Goal: Task Accomplishment & Management: Use online tool/utility

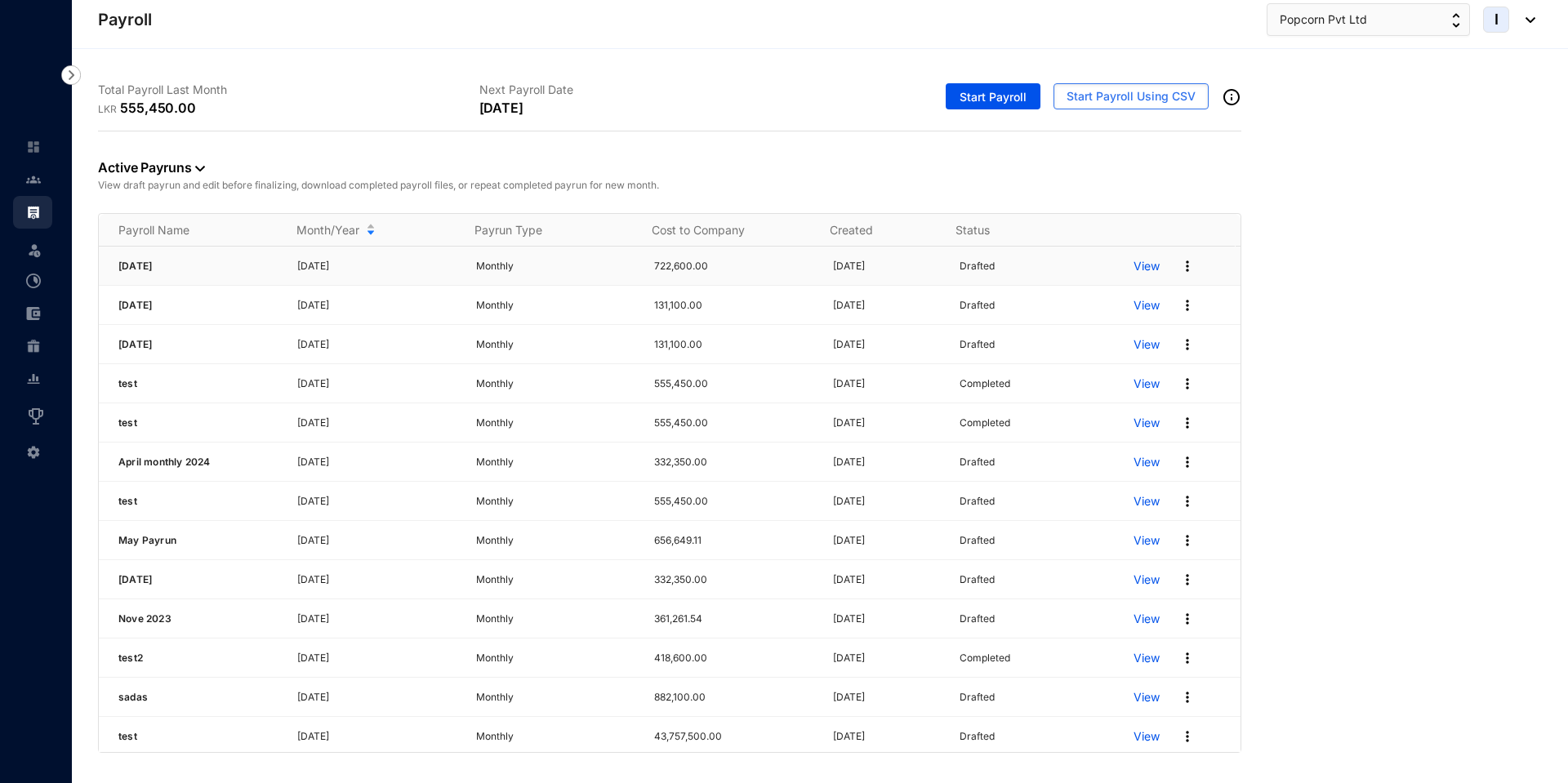
click at [1179, 263] on img at bounding box center [1187, 266] width 16 height 16
click at [1136, 315] on li "Delete" at bounding box center [1113, 300] width 135 height 37
click at [1179, 260] on img at bounding box center [1187, 266] width 16 height 16
click at [1116, 297] on p "Delete" at bounding box center [1113, 300] width 115 height 28
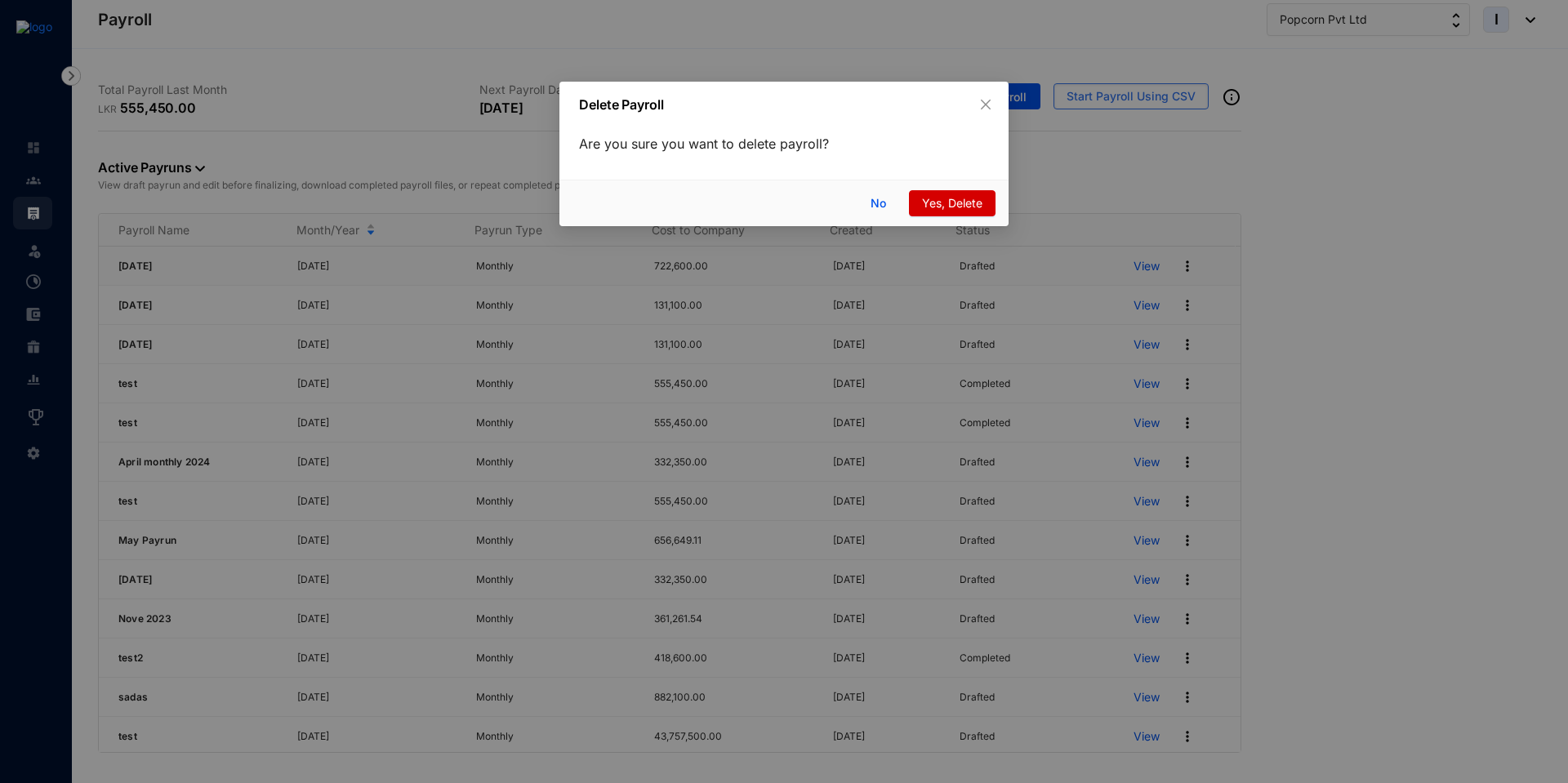
click at [939, 198] on span "Yes, Delete" at bounding box center [951, 203] width 60 height 18
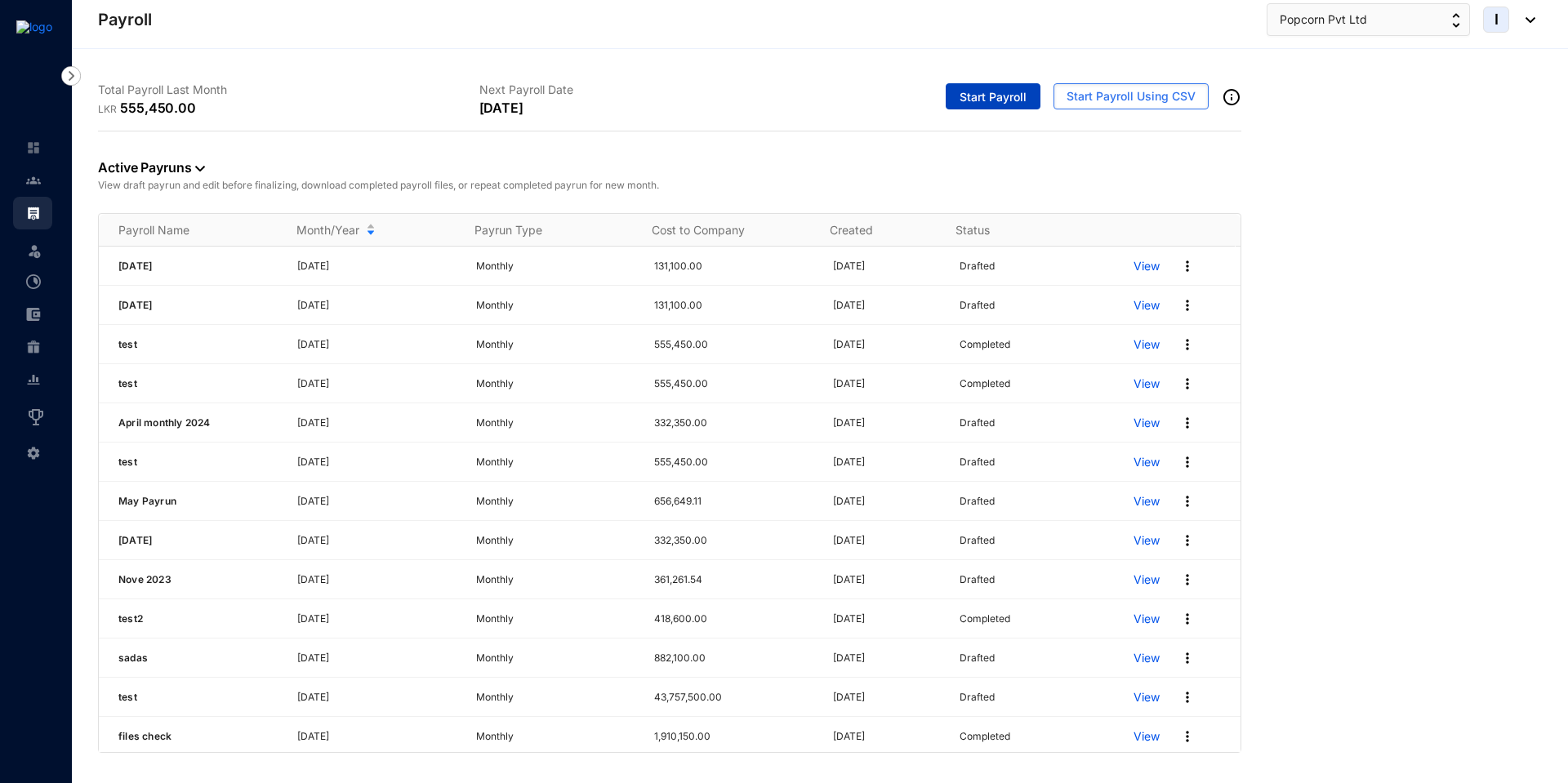
click at [977, 99] on span "Start Payroll" at bounding box center [993, 97] width 67 height 16
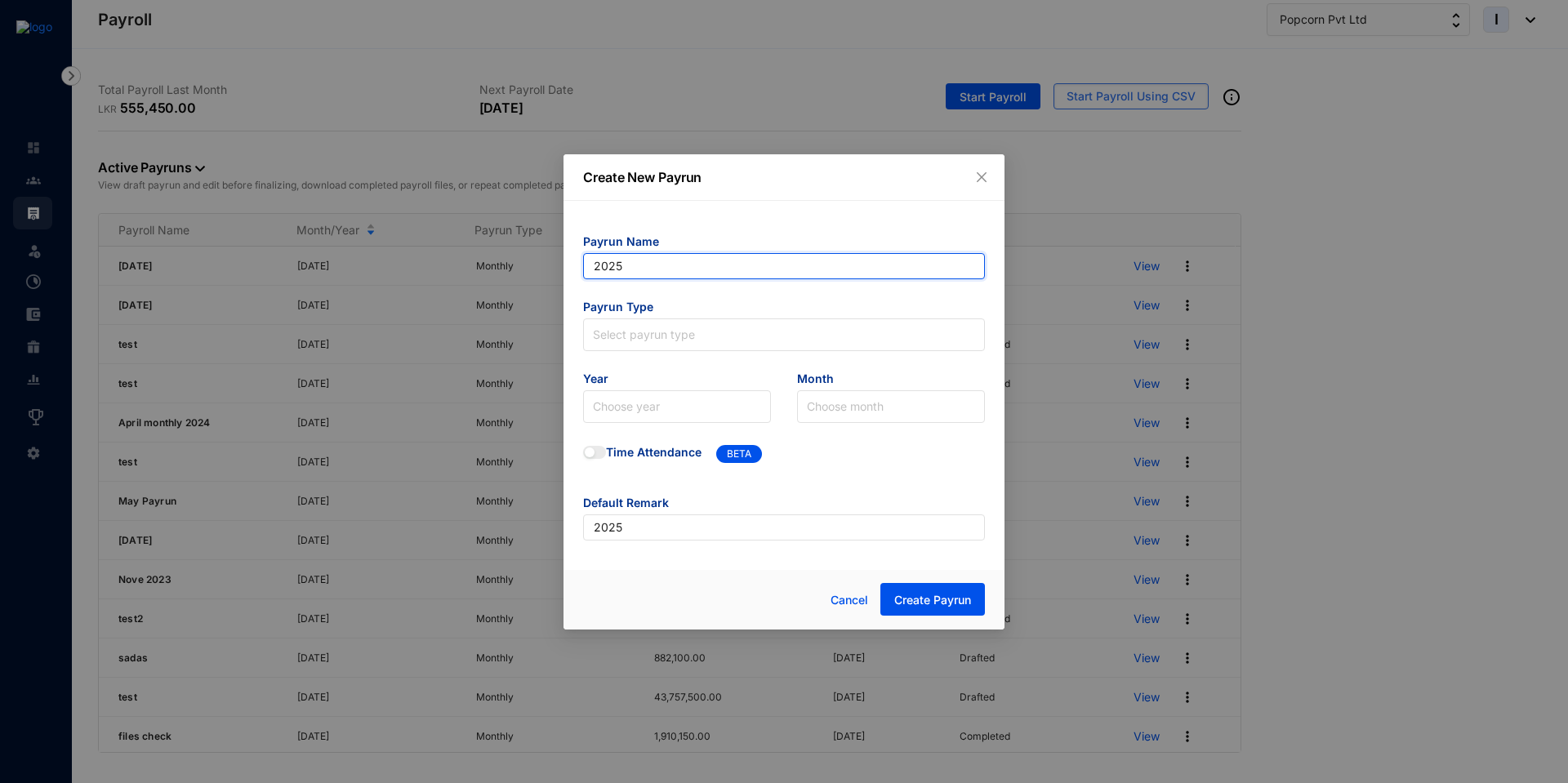
click at [680, 260] on input "2025" at bounding box center [784, 266] width 401 height 26
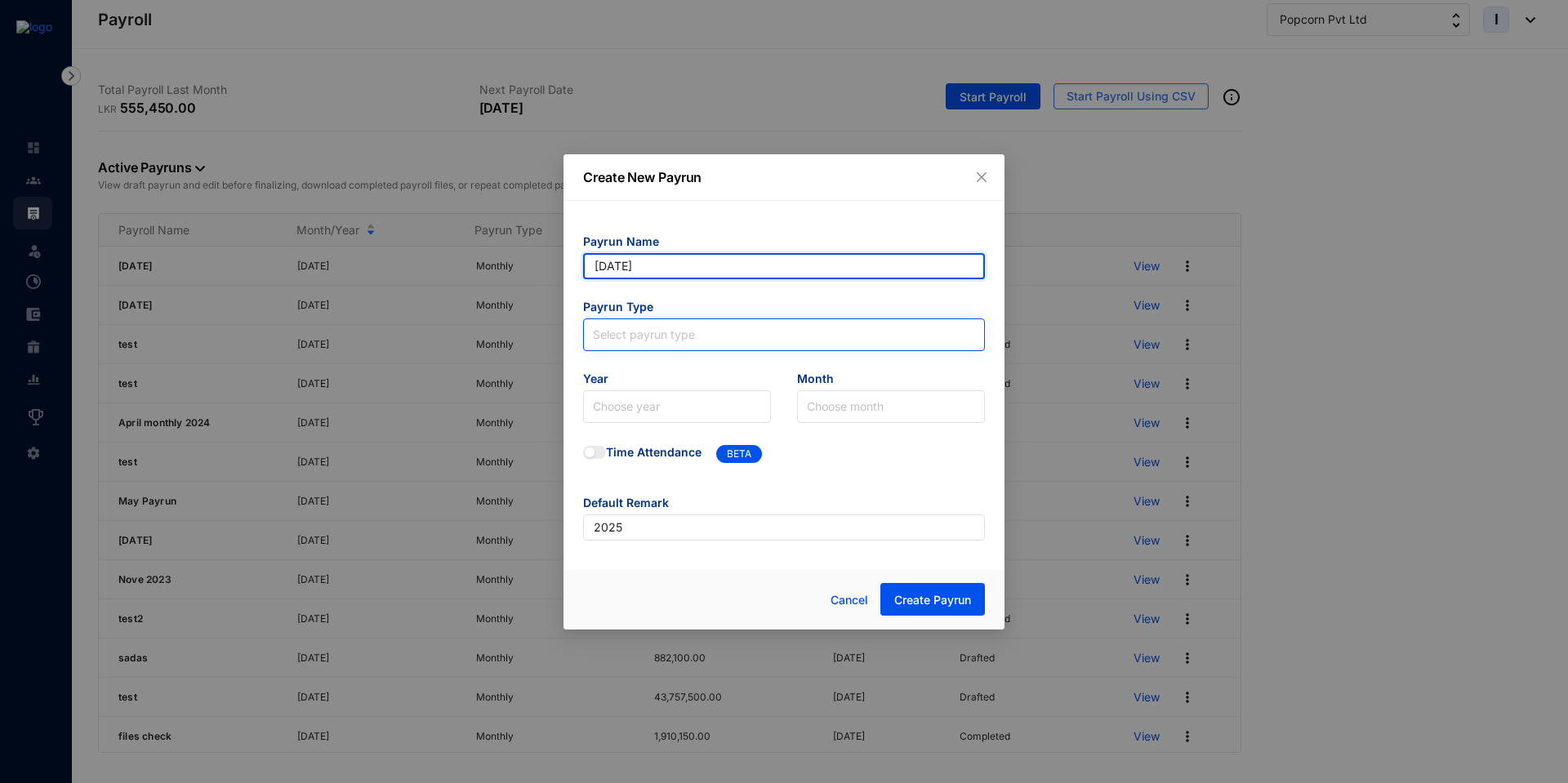
type input "[DATE]"
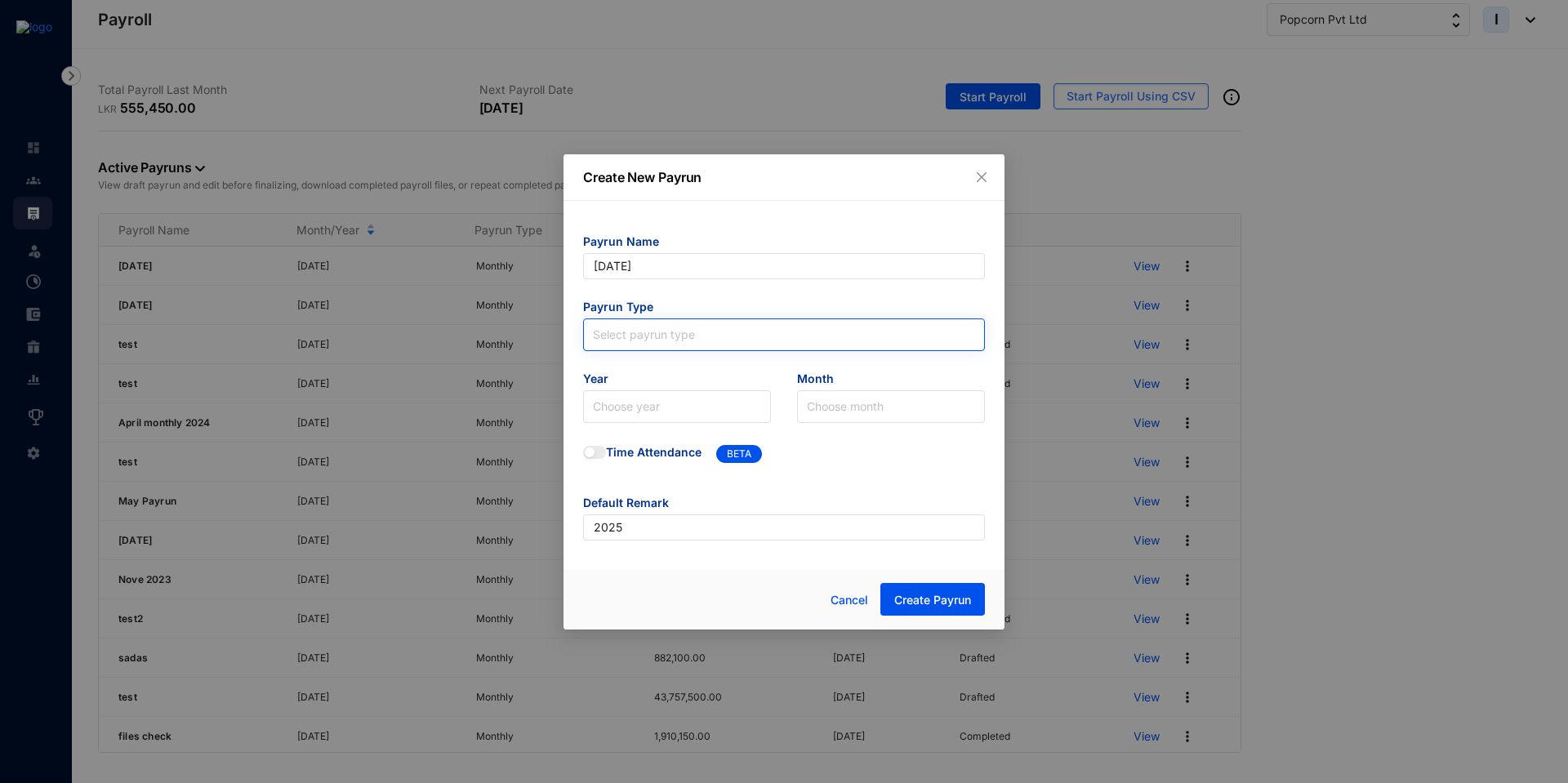
type input "[DATE]"
click at [631, 339] on input "search" at bounding box center [784, 331] width 383 height 24
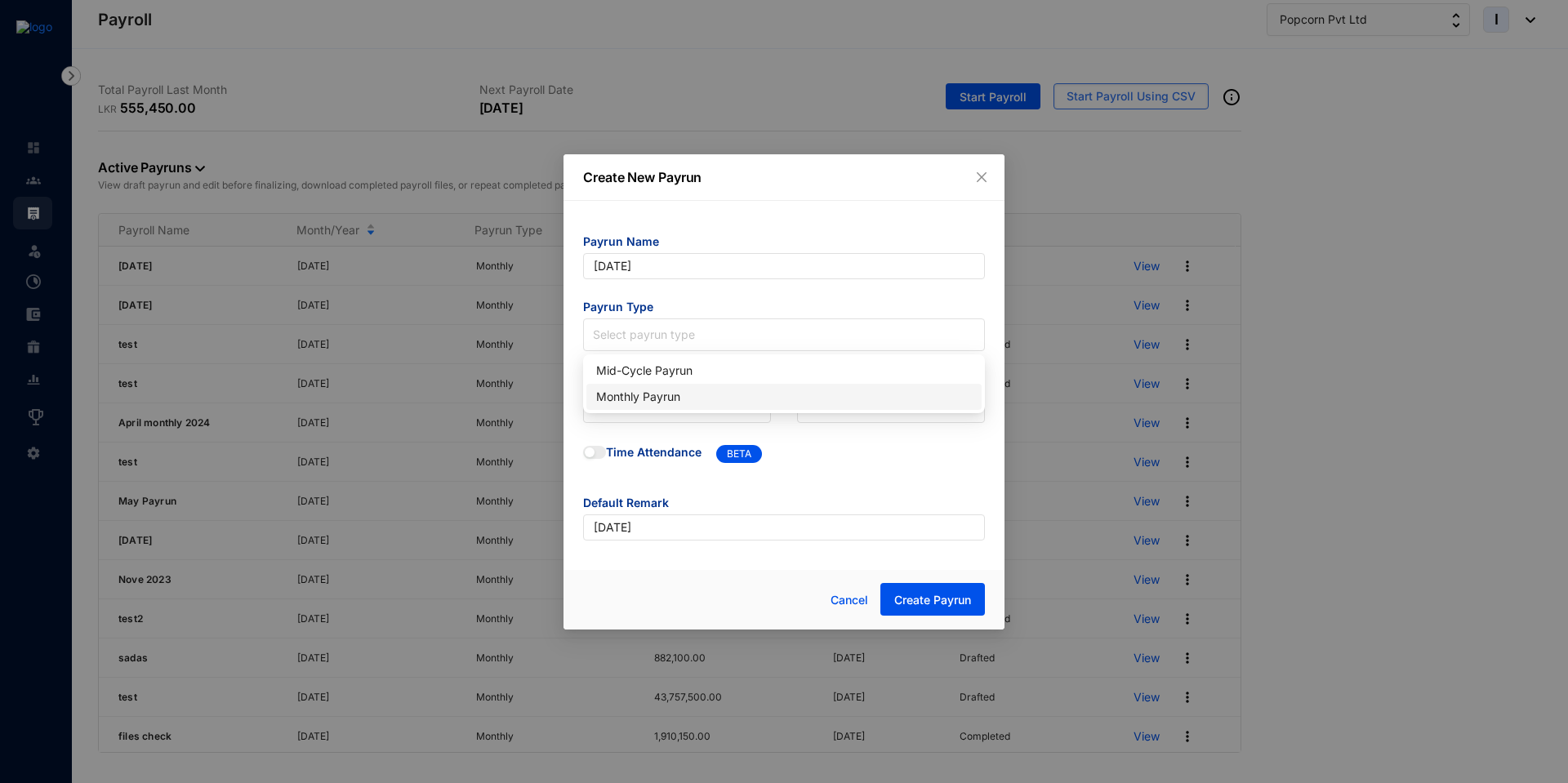
click at [626, 402] on div "Monthly Payrun" at bounding box center [783, 397] width 375 height 18
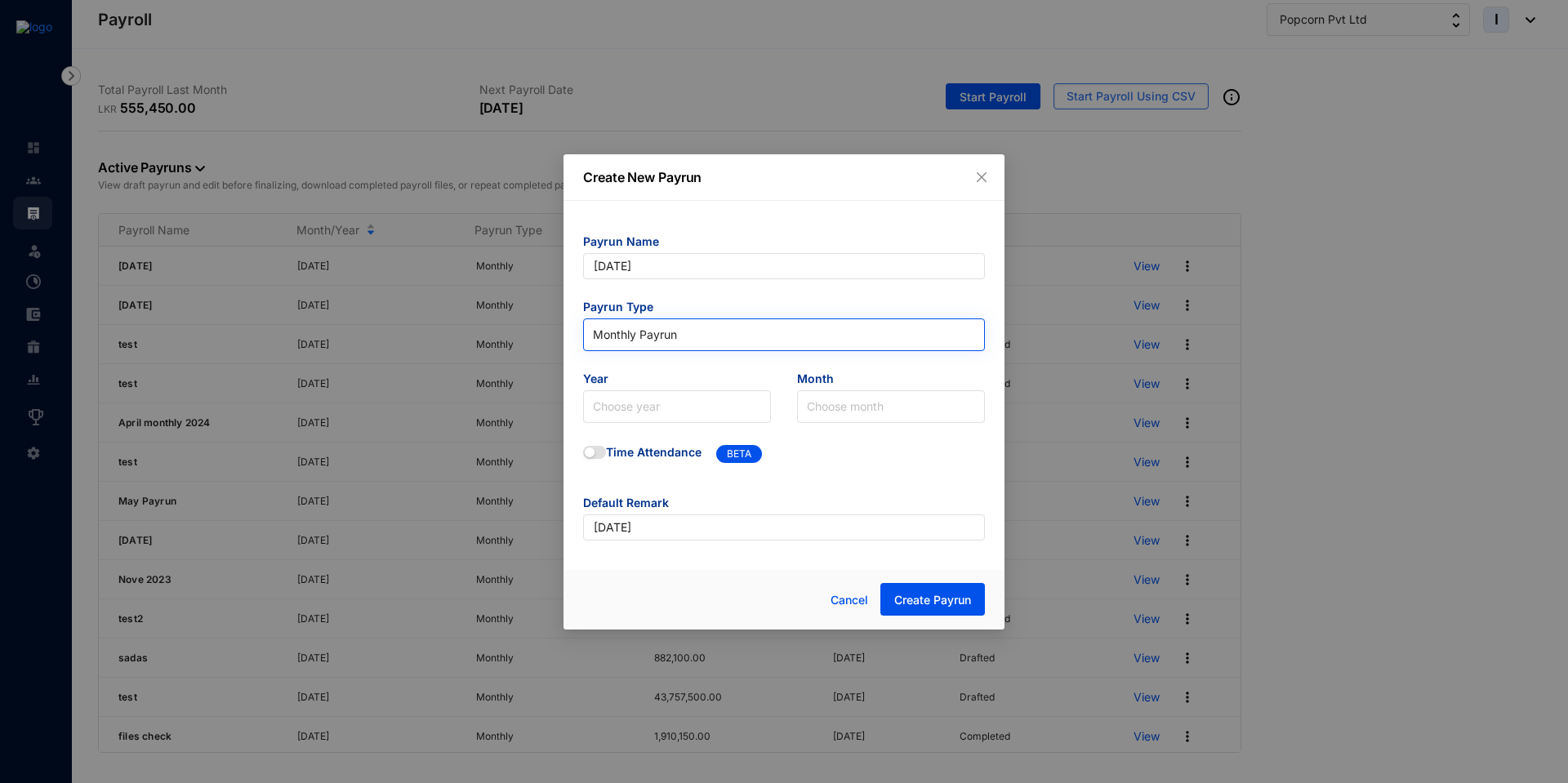
click at [648, 339] on span "Monthly Payrun" at bounding box center [784, 334] width 383 height 24
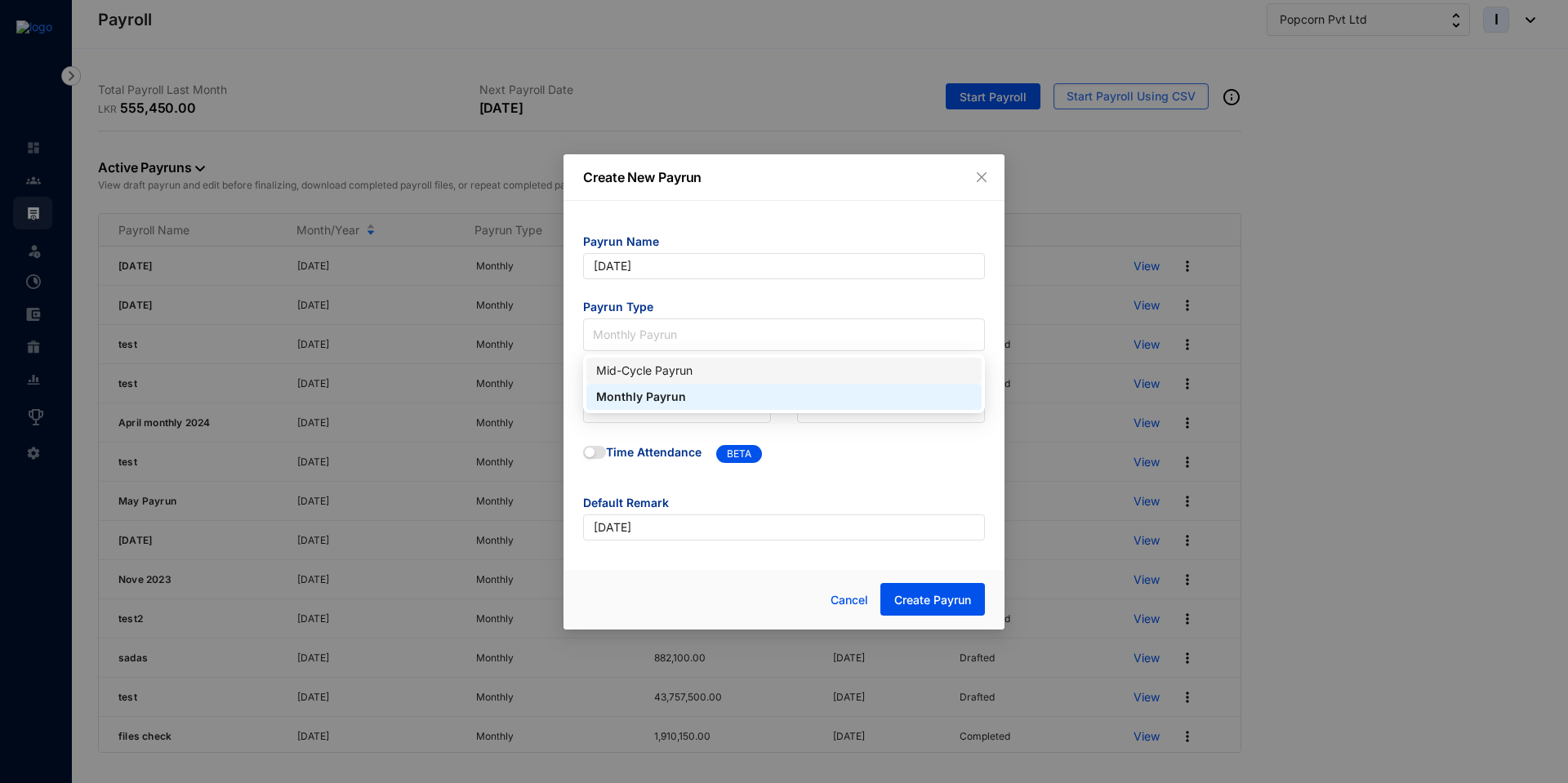
click at [646, 366] on div "Mid-Cycle Payrun" at bounding box center [783, 371] width 375 height 18
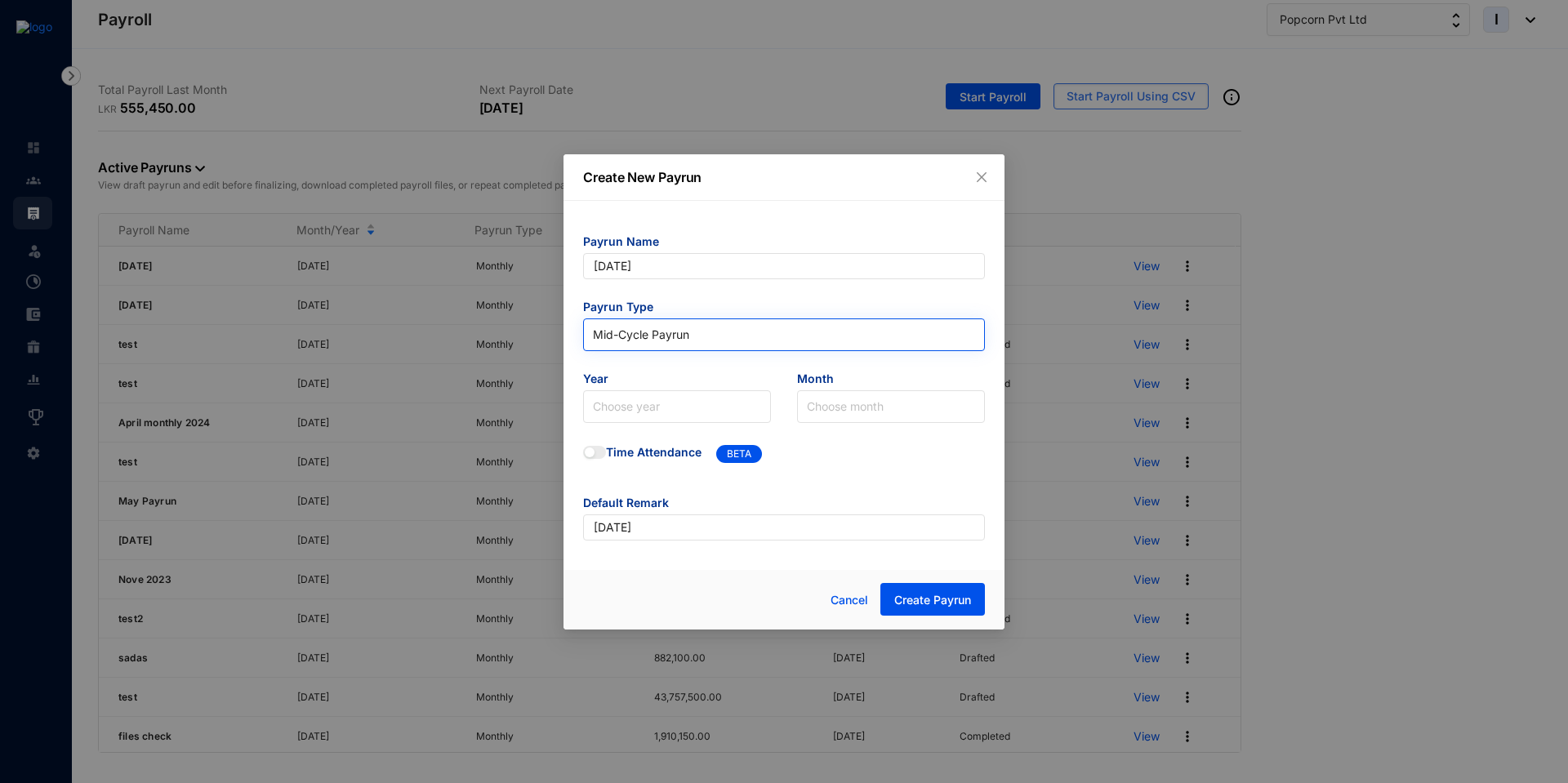
click at [677, 331] on span "Mid-Cycle Payrun" at bounding box center [784, 334] width 383 height 24
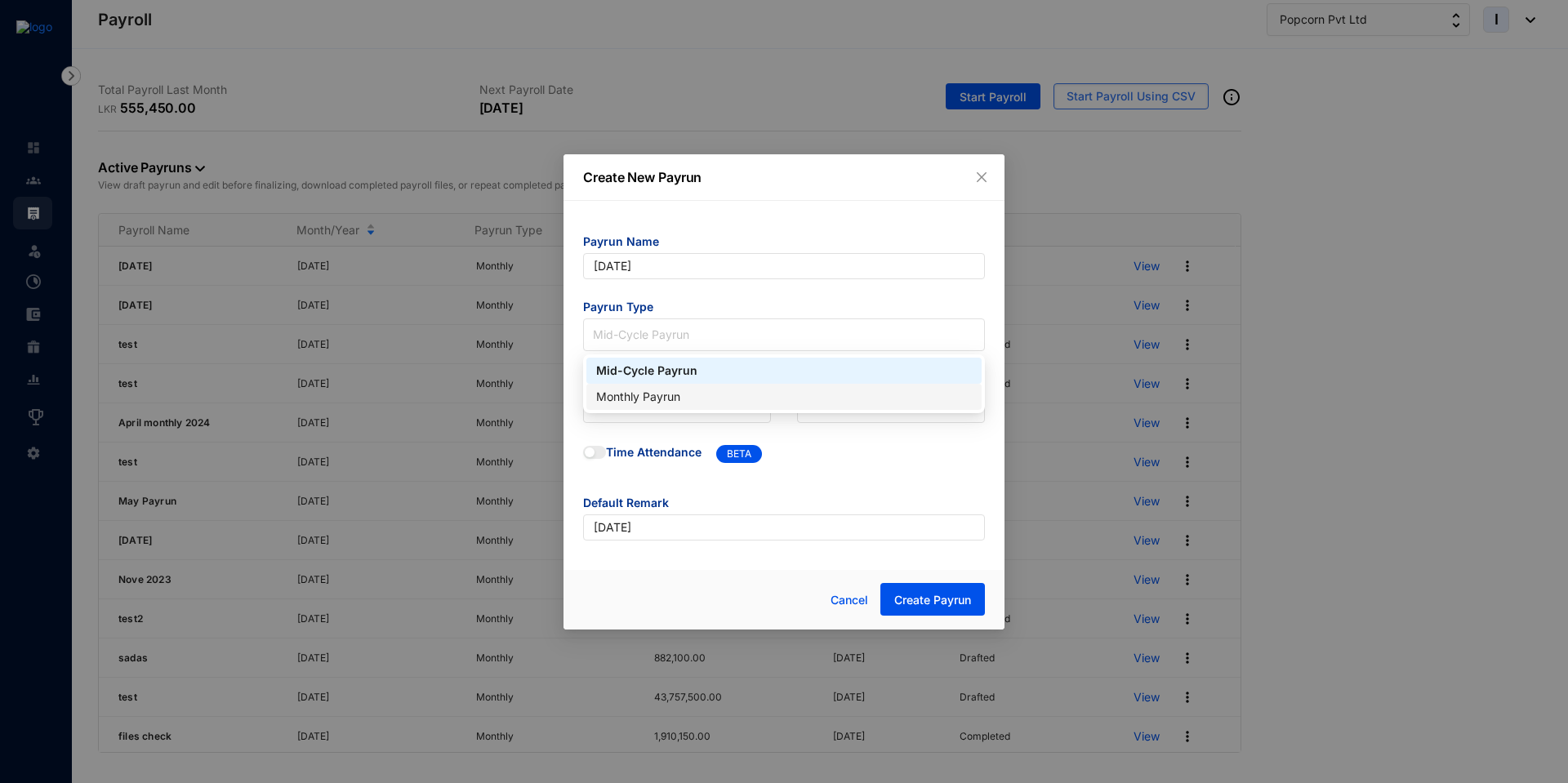
click at [637, 399] on div "Monthly Payrun" at bounding box center [783, 397] width 375 height 18
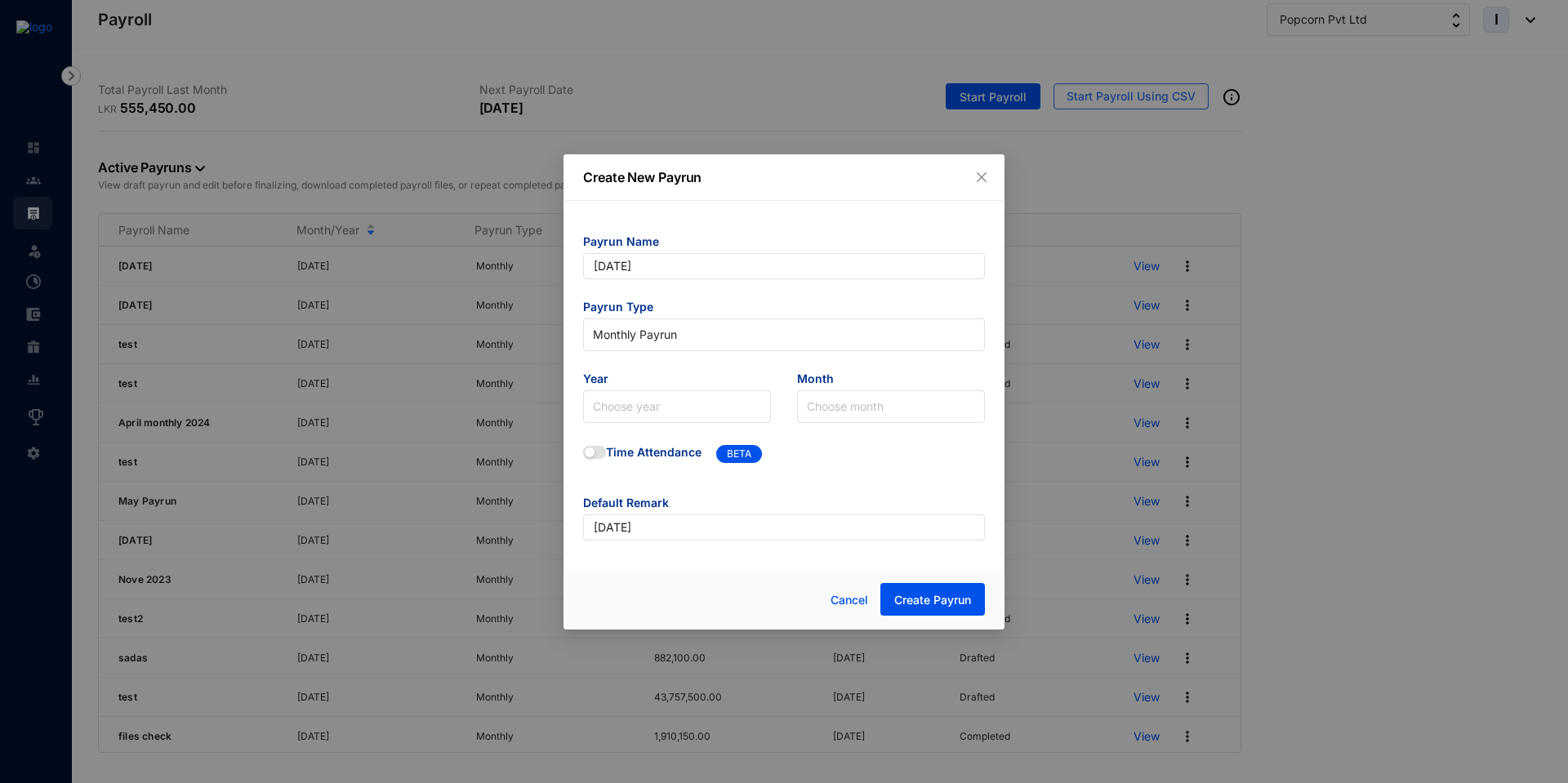
click at [615, 423] on form "Payrun Name [DATE] Payrun Type Monthly Payrun Year Choose year Month Choose mon…" at bounding box center [784, 387] width 401 height 307
click at [615, 418] on div "Choose year" at bounding box center [677, 407] width 188 height 32
click at [617, 472] on div "2025" at bounding box center [677, 469] width 162 height 18
click at [843, 416] on input "search" at bounding box center [890, 407] width 168 height 31
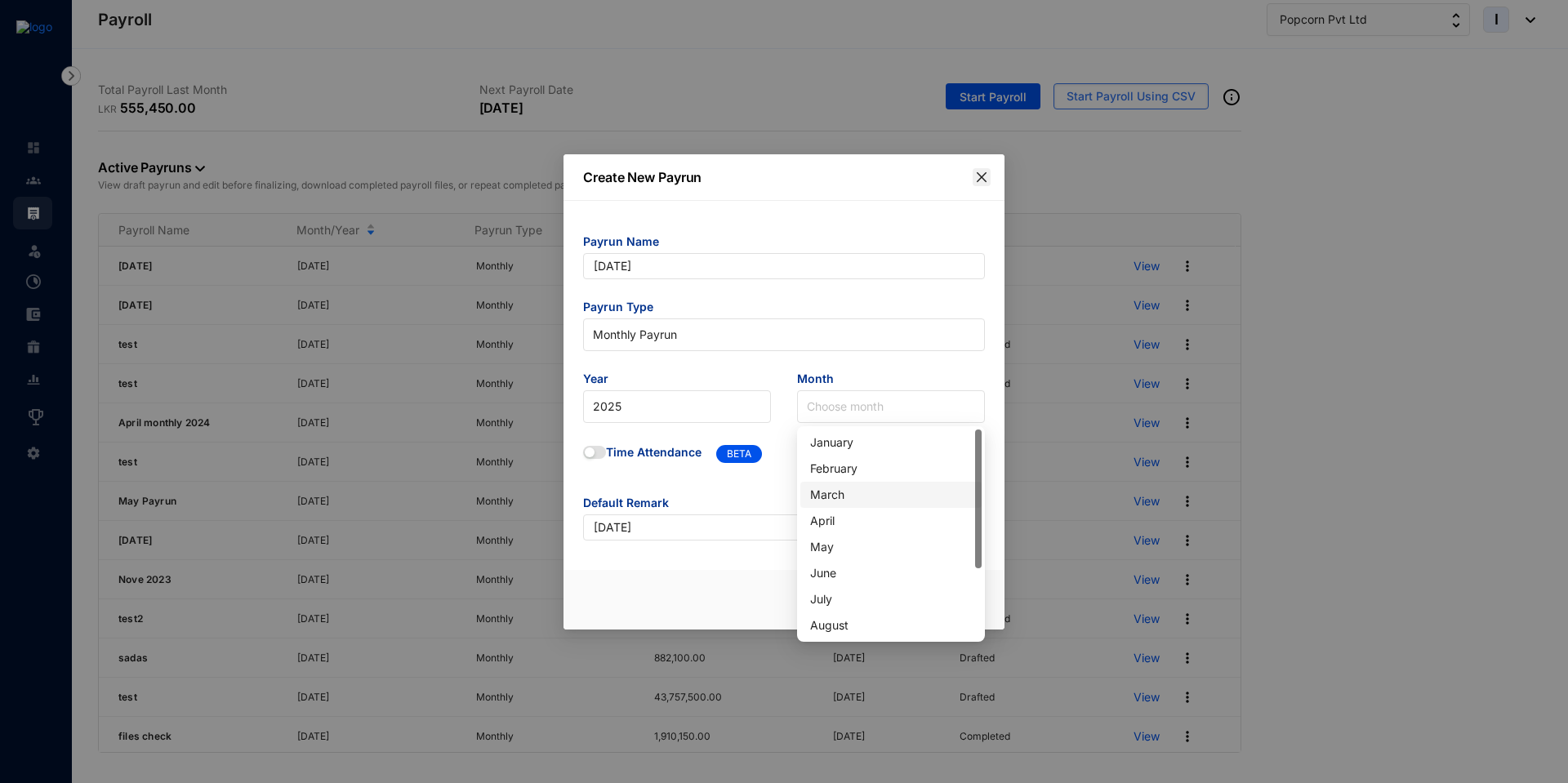
click at [988, 180] on span "Close" at bounding box center [982, 177] width 18 height 14
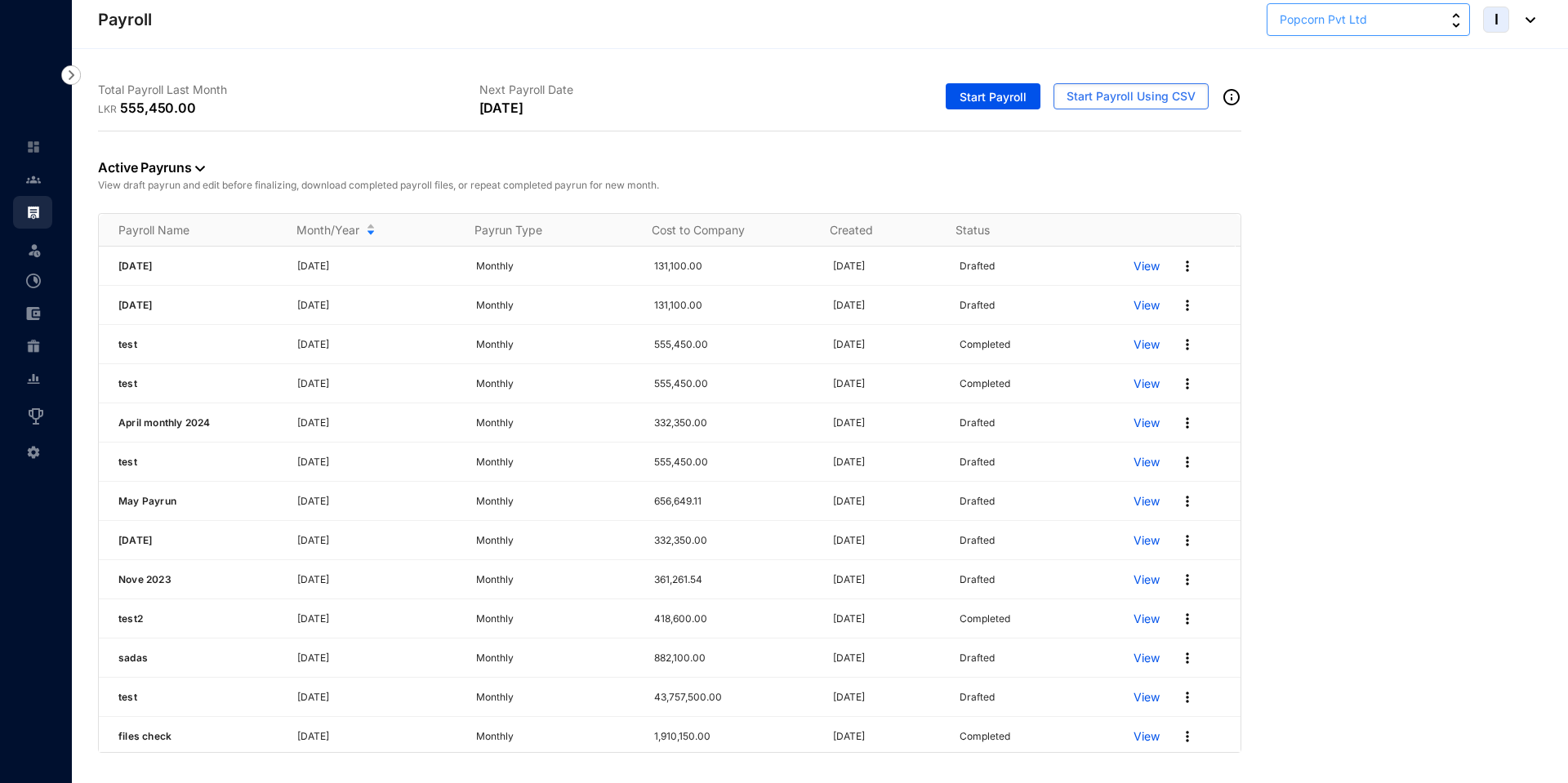
click at [1347, 17] on span "Popcorn Pvt Ltd" at bounding box center [1323, 20] width 87 height 18
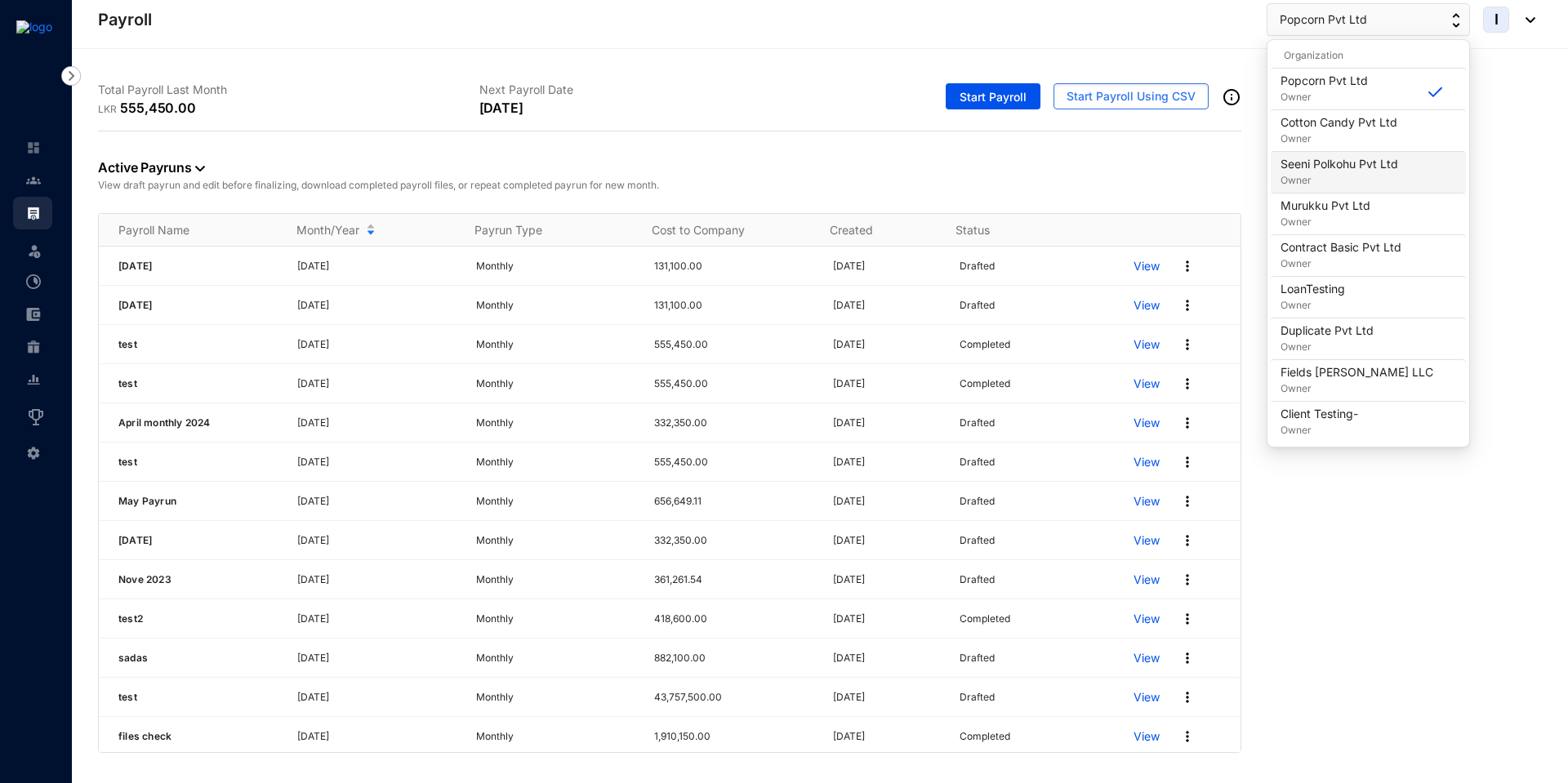
click at [1322, 179] on p "Owner" at bounding box center [1339, 180] width 118 height 16
